Goal: Information Seeking & Learning: Learn about a topic

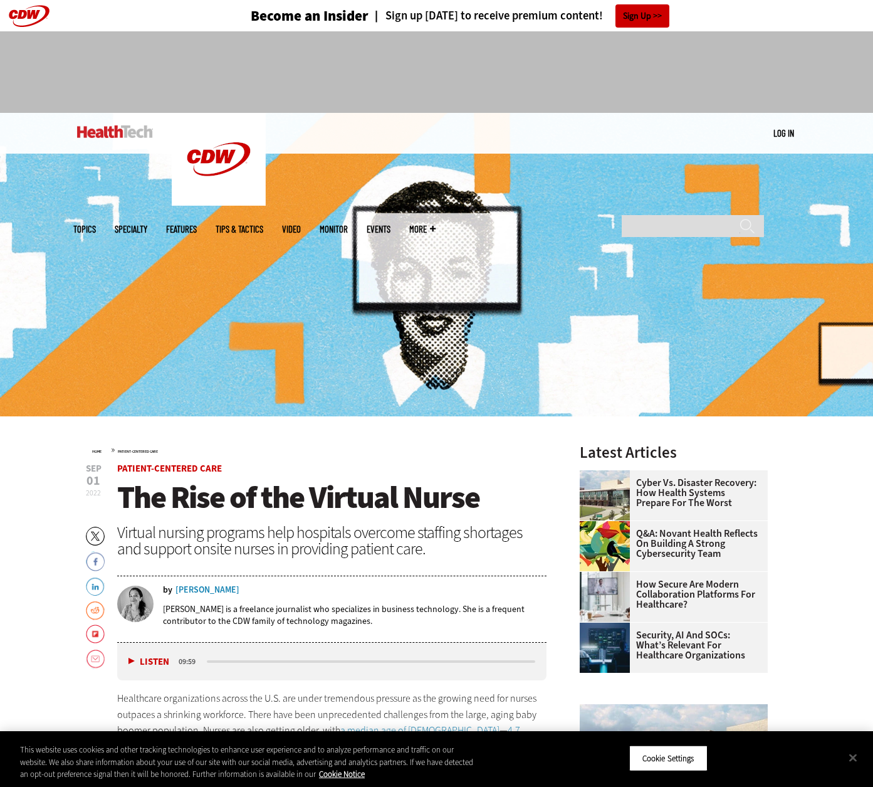
click at [858, 759] on button "Close" at bounding box center [853, 758] width 28 height 28
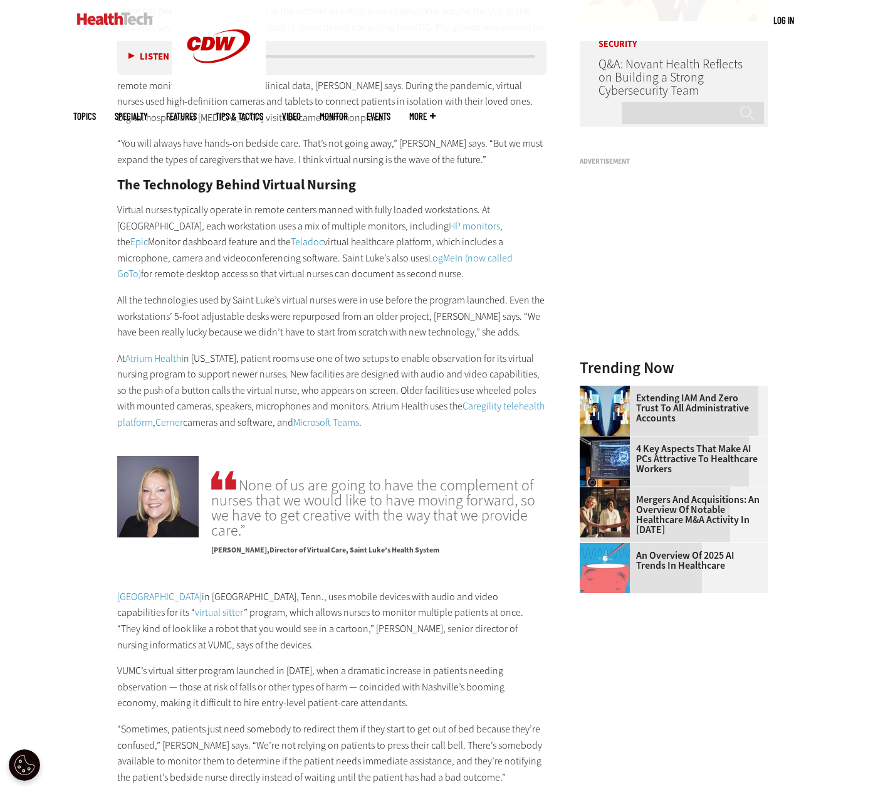
scroll to position [1128, 0]
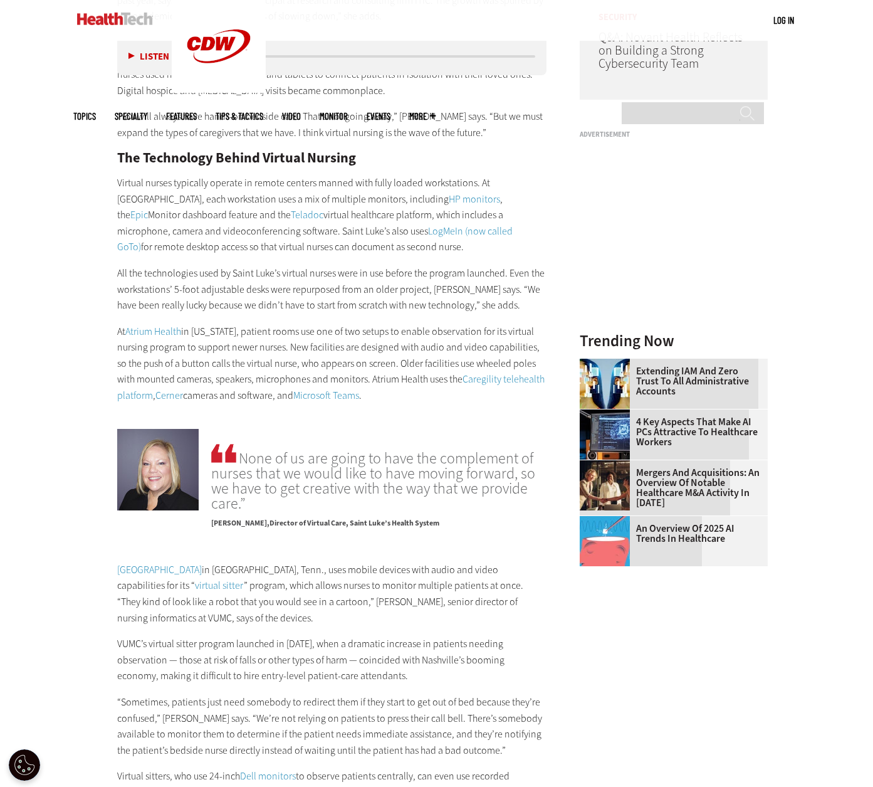
click at [462, 270] on p "All the technologies used by Saint Luke’s virtual nurses were in use before the…" at bounding box center [332, 289] width 430 height 48
click at [409, 152] on h2 "The Technology Behind Virtual Nursing" at bounding box center [332, 158] width 430 height 14
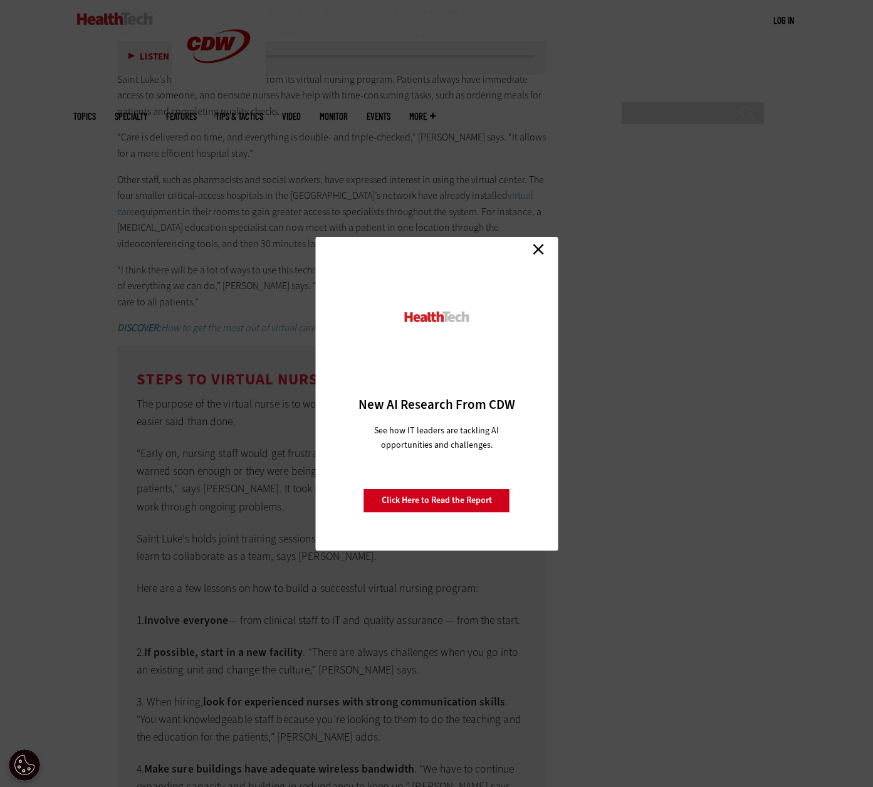
scroll to position [2445, 0]
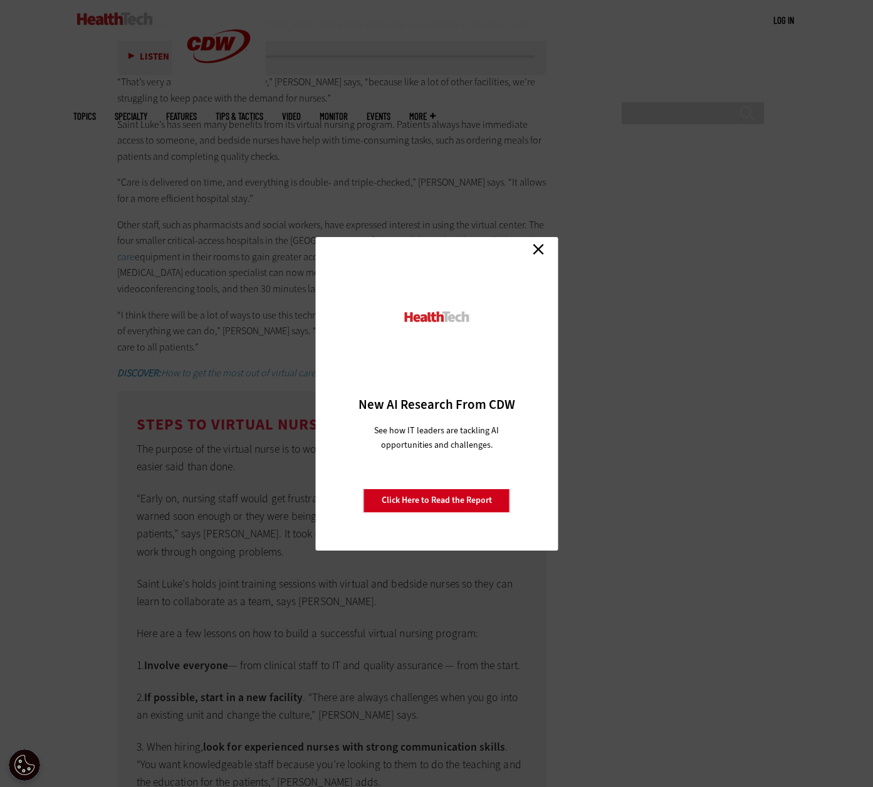
click at [540, 245] on link "Close" at bounding box center [538, 249] width 19 height 19
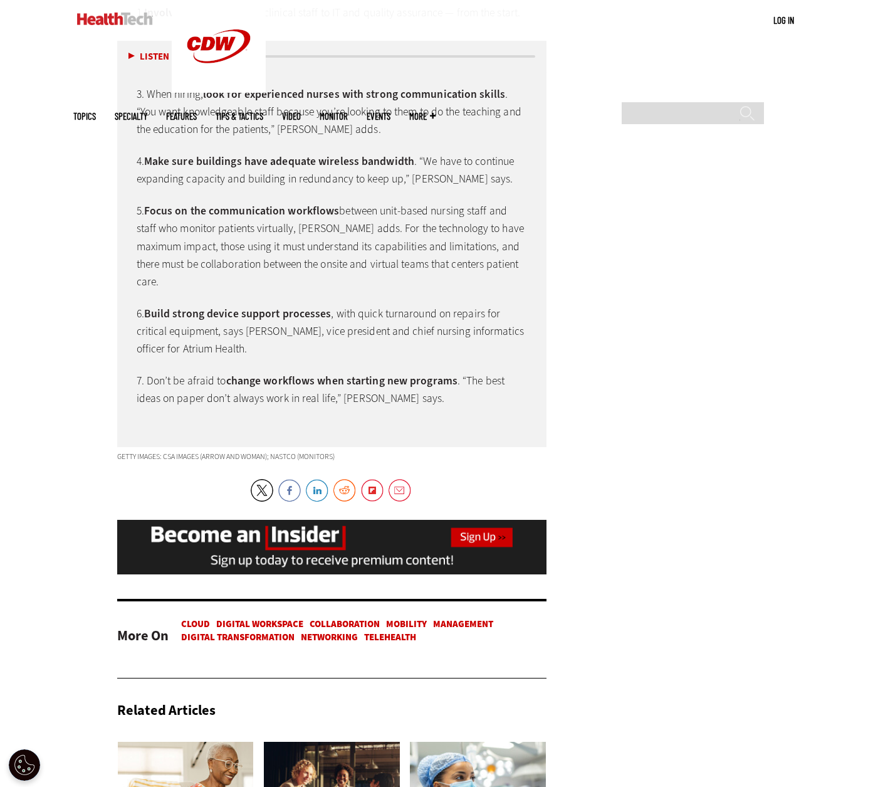
scroll to position [3072, 0]
